Goal: Communication & Community: Participate in discussion

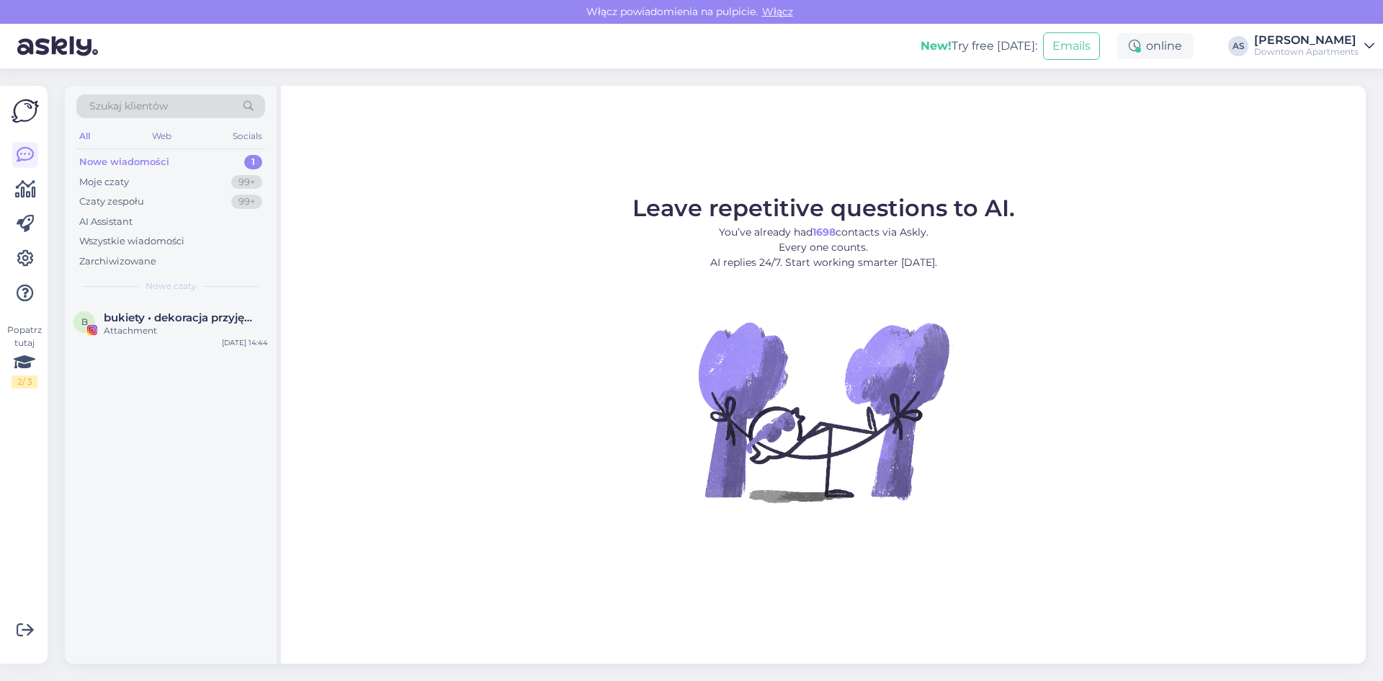
click at [193, 158] on div "Nowe wiadomości 1" at bounding box center [170, 162] width 189 height 20
click at [192, 331] on div "Attachment" at bounding box center [186, 330] width 164 height 13
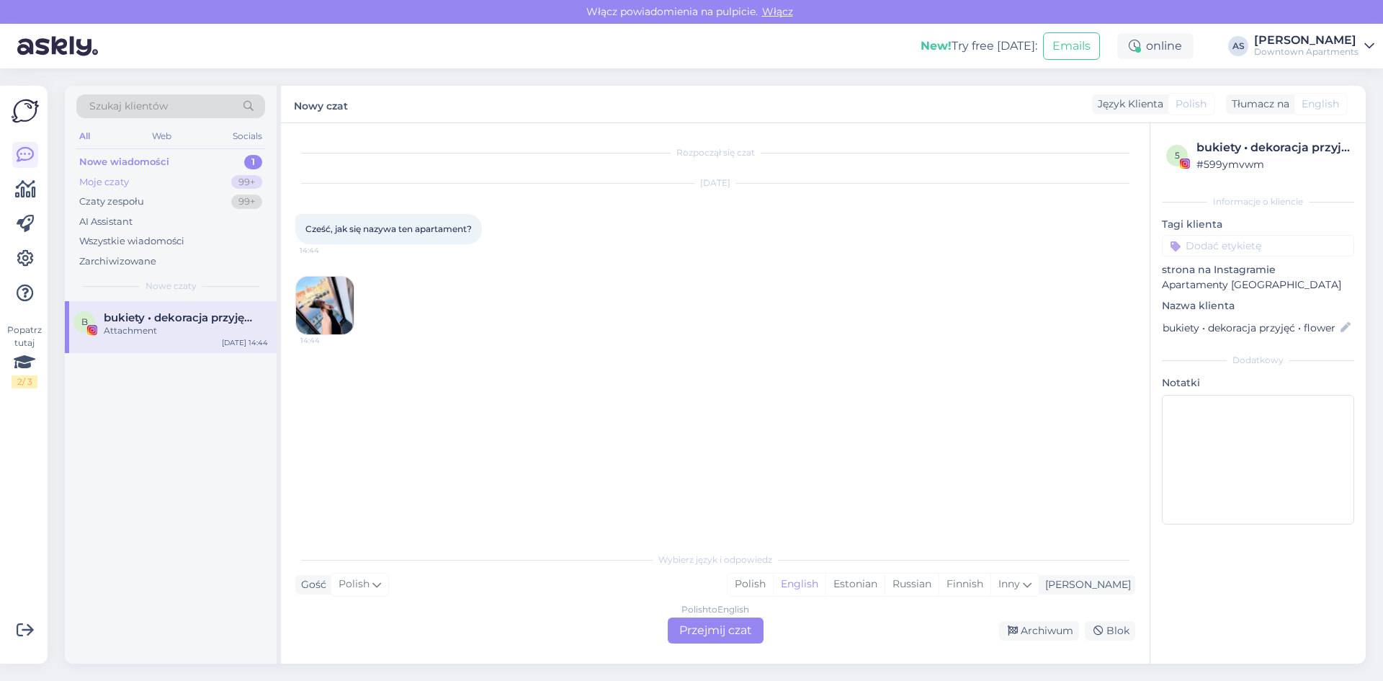
click at [110, 180] on div "Moje czaty" at bounding box center [104, 182] width 50 height 14
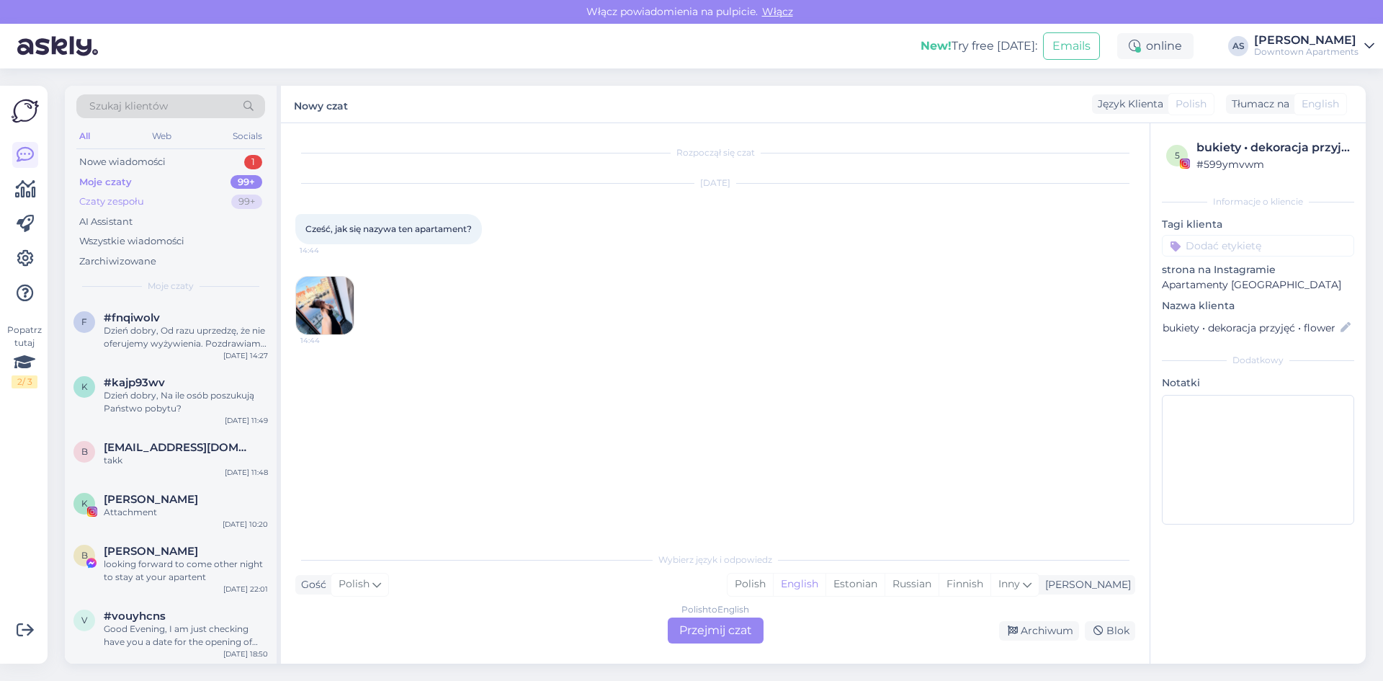
click at [109, 201] on div "Czaty zespołu" at bounding box center [111, 202] width 65 height 14
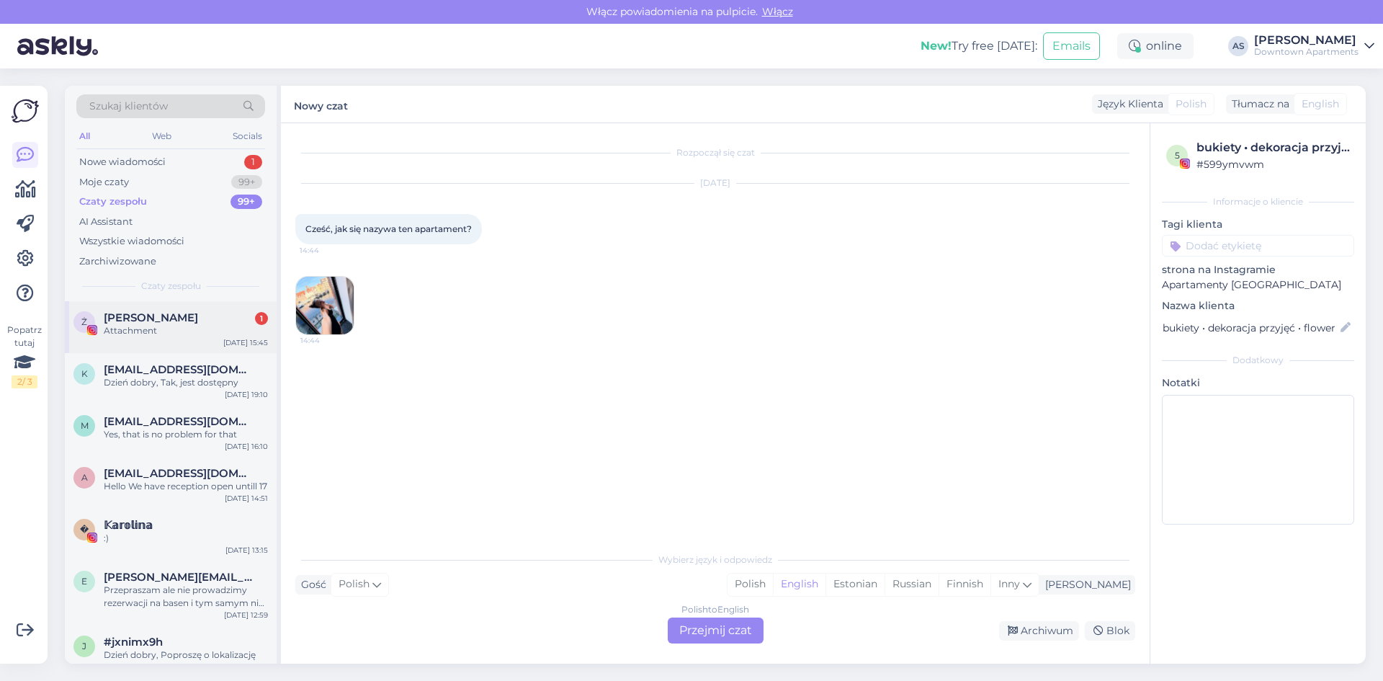
click at [139, 318] on span "[PERSON_NAME]" at bounding box center [151, 317] width 94 height 13
